Goal: Information Seeking & Learning: Find specific fact

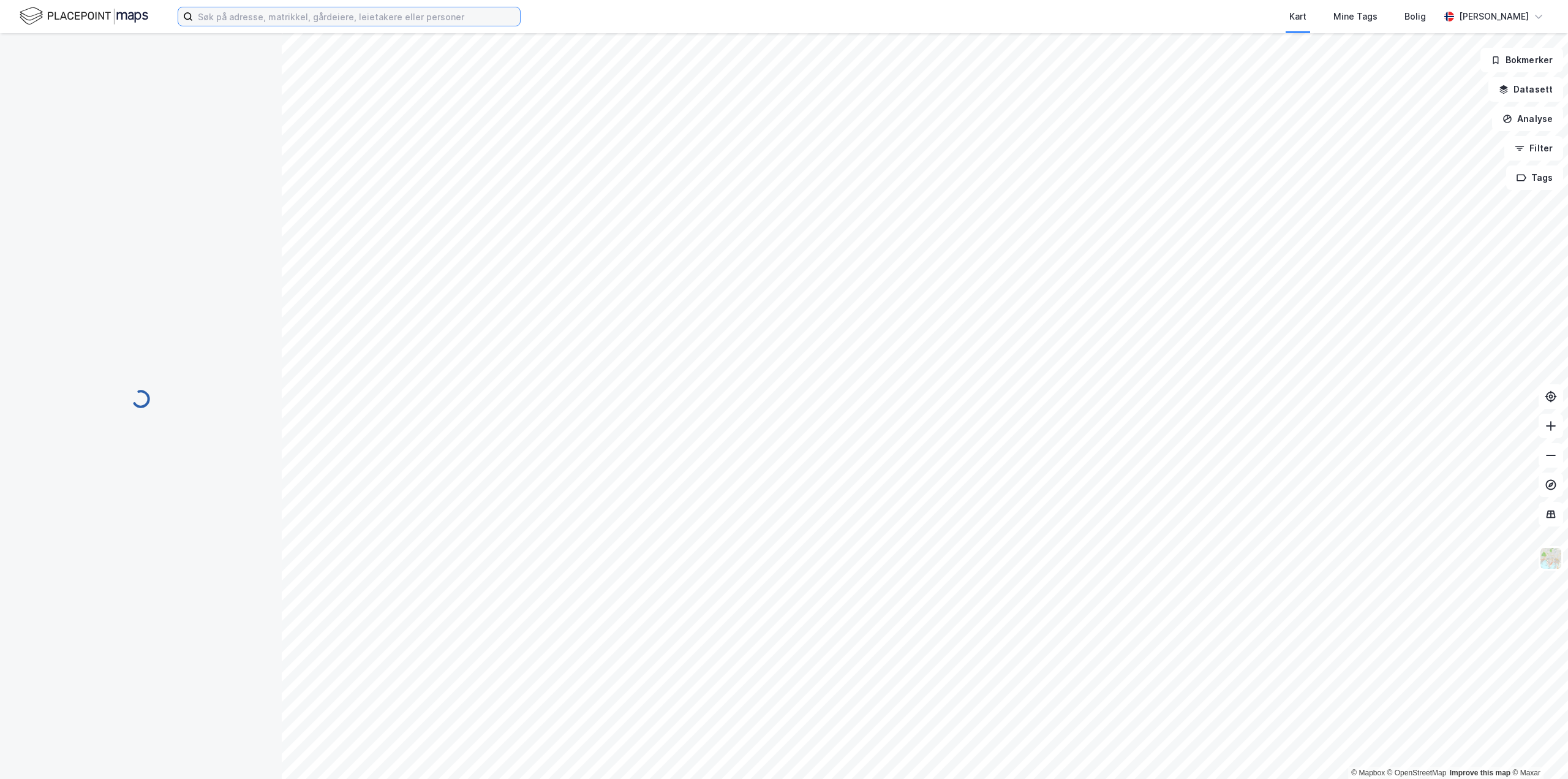
click at [253, 19] on input at bounding box center [356, 17] width 327 height 18
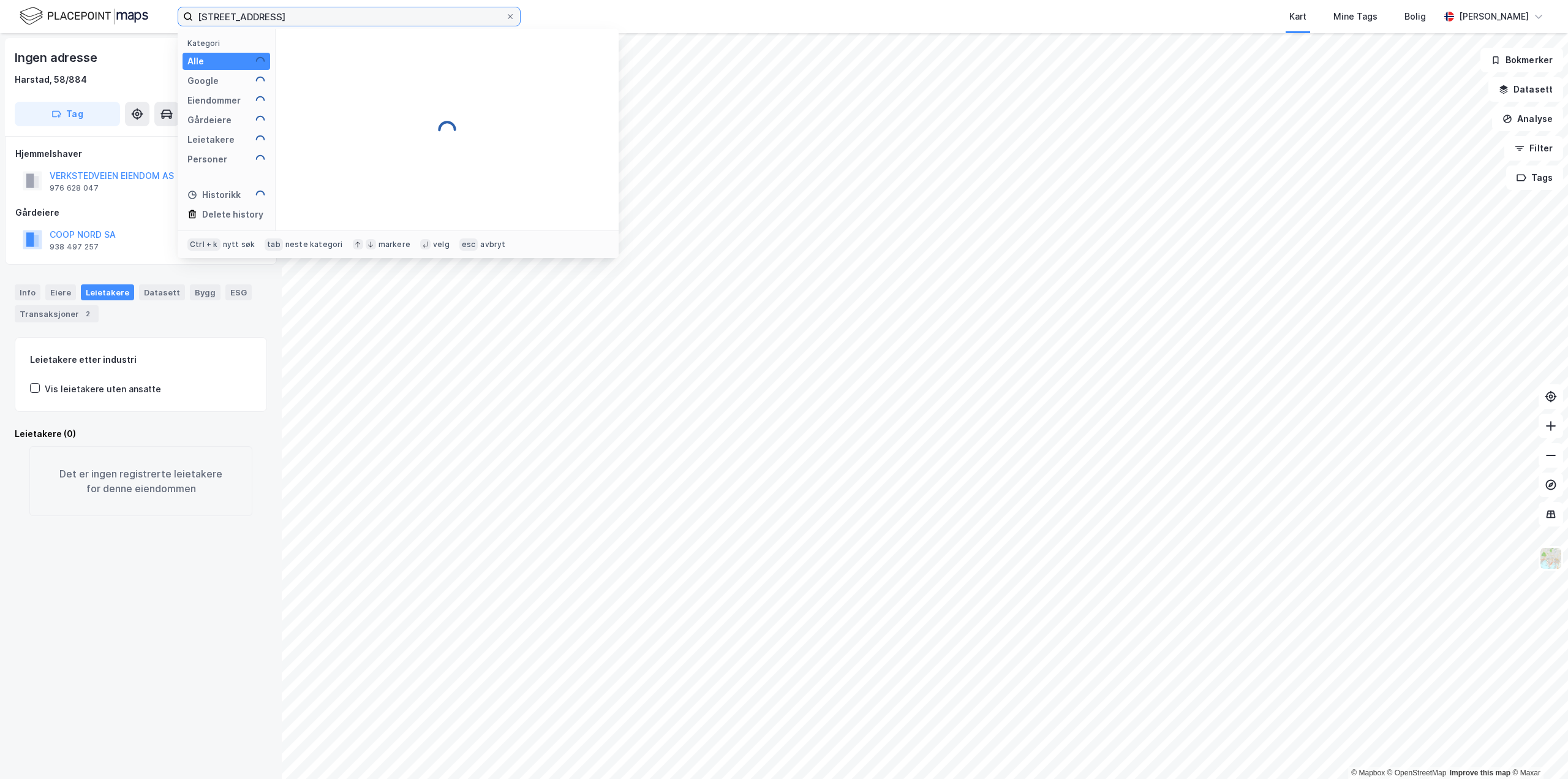
type input "[STREET_ADDRESS]"
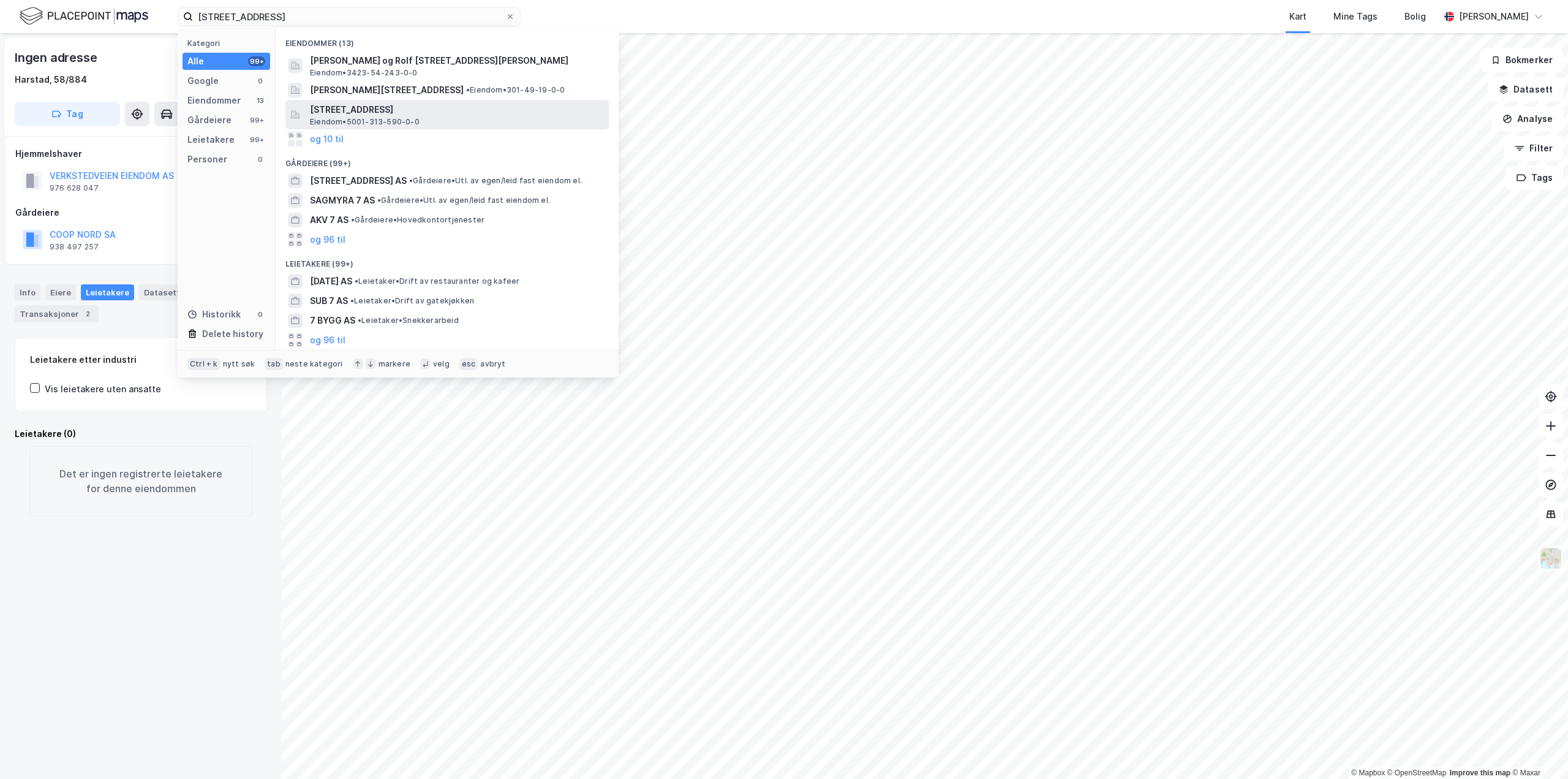
click at [350, 114] on span "[STREET_ADDRESS]" at bounding box center [457, 110] width 294 height 15
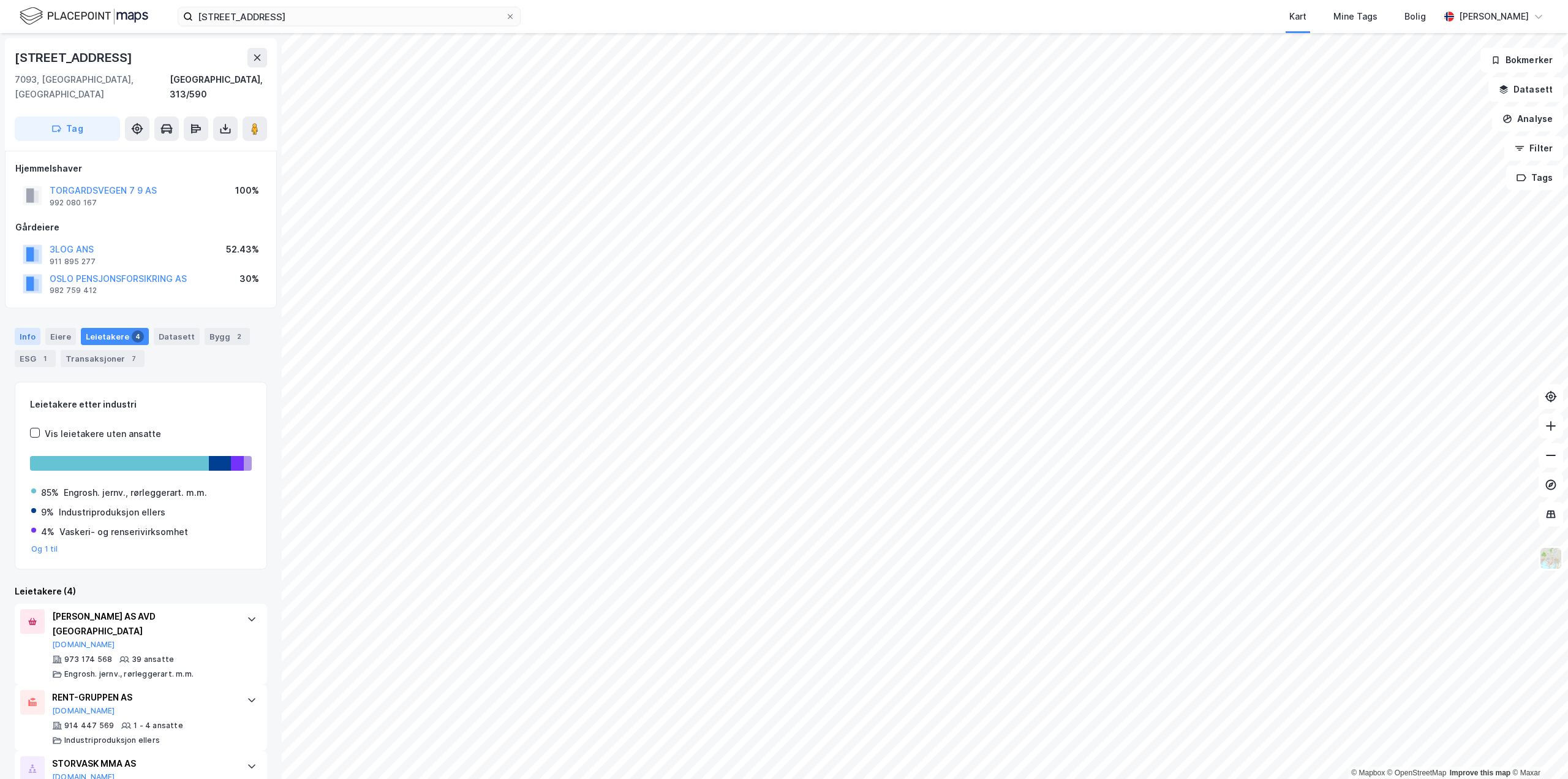
click at [25, 328] on div "Info" at bounding box center [28, 336] width 26 height 17
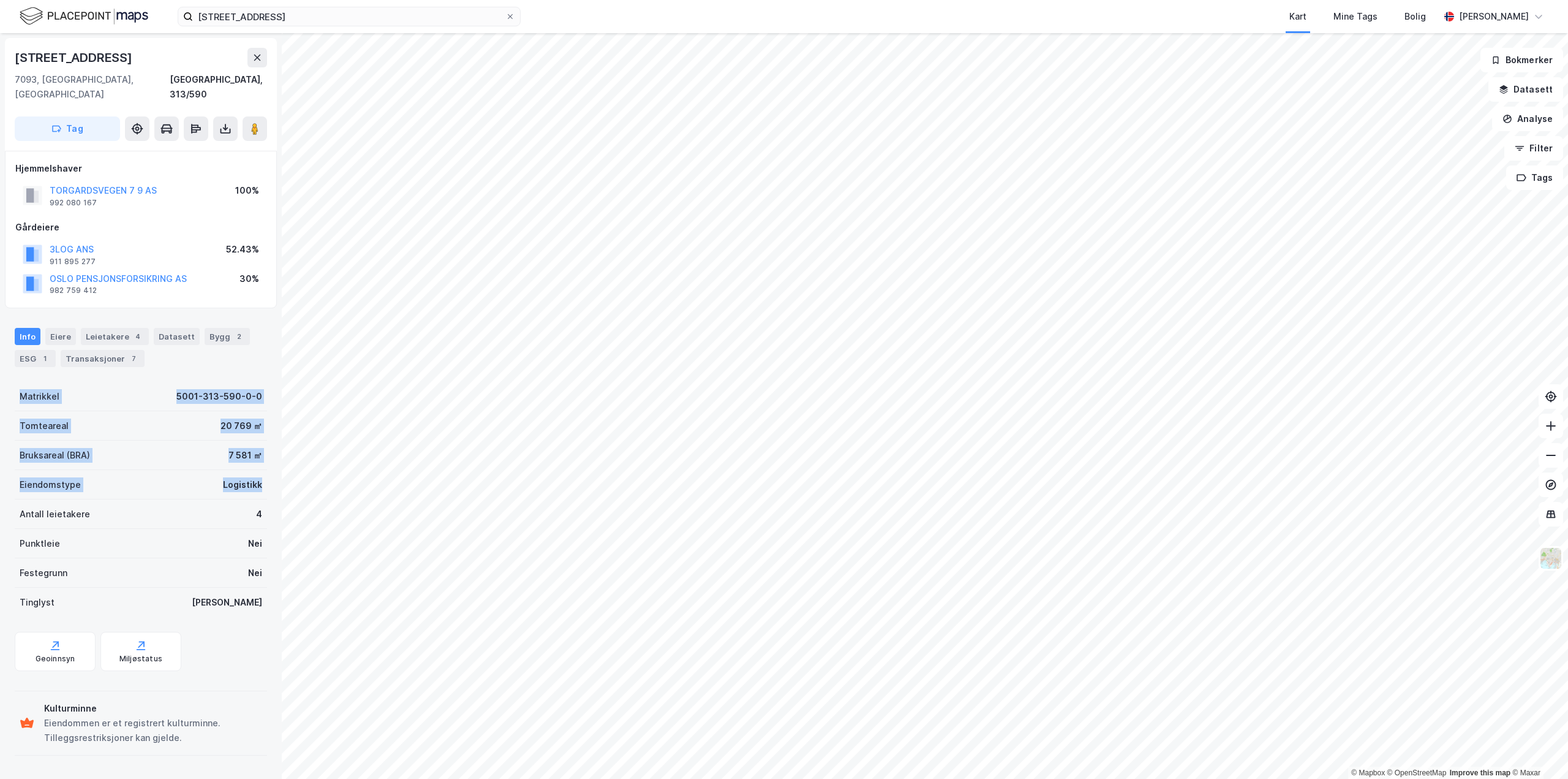
drag, startPoint x: 14, startPoint y: 380, endPoint x: 255, endPoint y: 435, distance: 247.2
click at [258, 467] on div "Torgardsvegen 7 7093, [GEOGRAPHIC_DATA], [GEOGRAPHIC_DATA] [GEOGRAPHIC_DATA], 3…" at bounding box center [141, 406] width 282 height 746
copy div "Matrikkel 5001-313-590-0-0 Tomteareal 20 769 ㎡ Bruksareal (BRA) 7 581 ㎡ Eiendom…"
